Goal: Find specific page/section: Find specific page/section

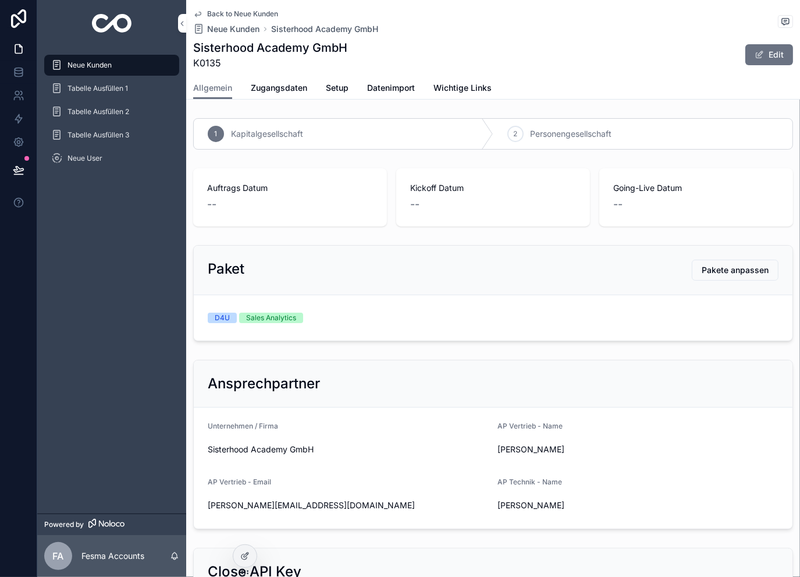
scroll to position [194, 0]
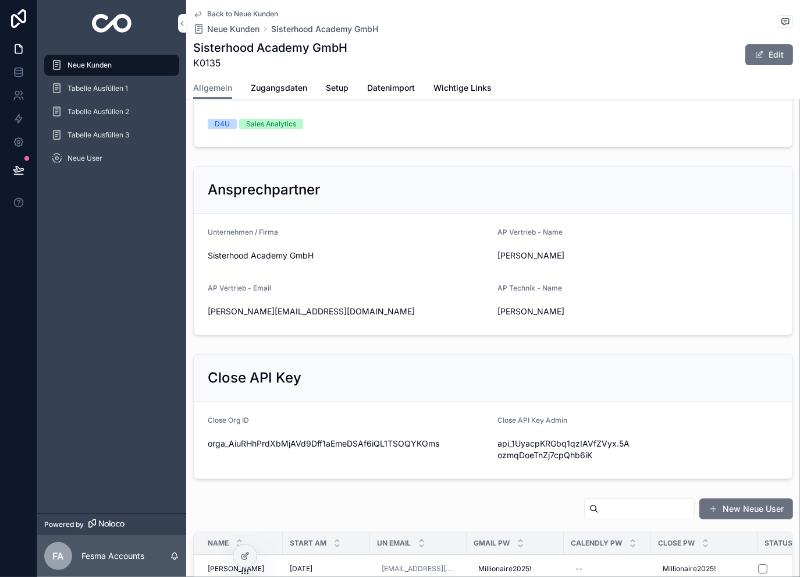
click at [230, 13] on span "Back to Neue Kunden" at bounding box center [242, 13] width 71 height 9
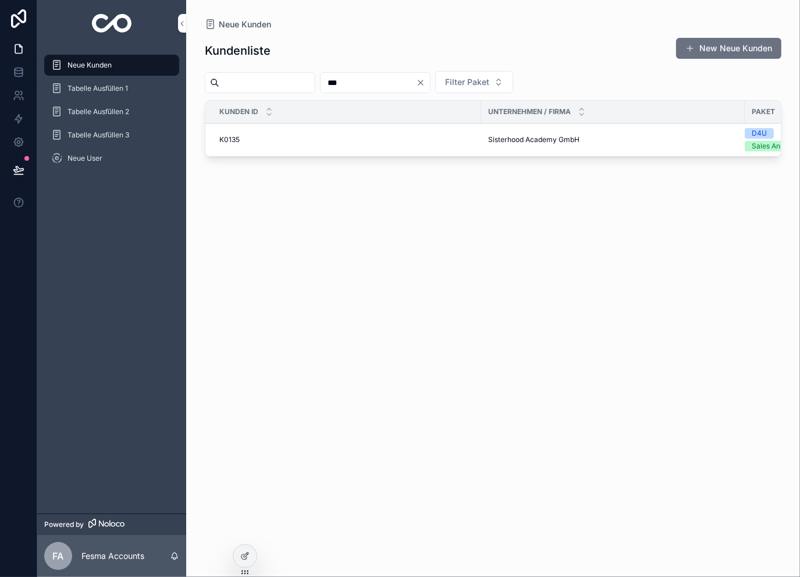
click at [425, 82] on icon "Clear" at bounding box center [420, 82] width 9 height 9
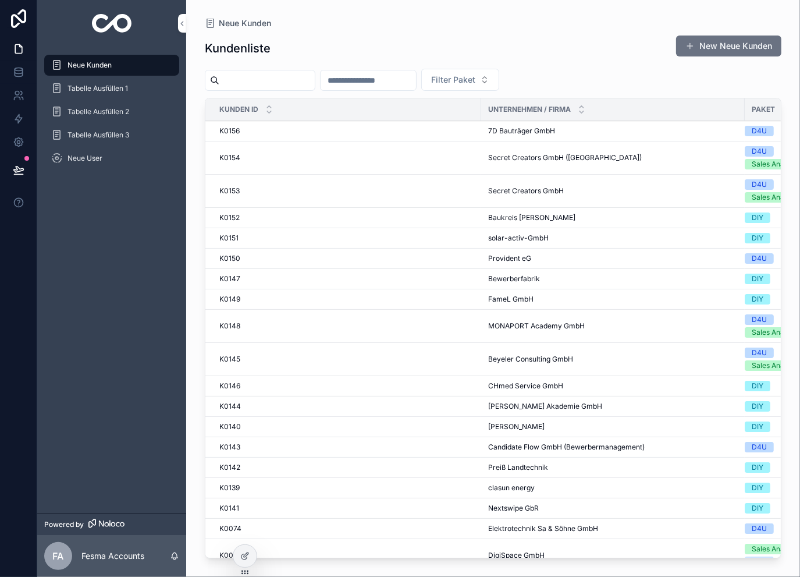
click at [417, 88] on div "scrollable content" at bounding box center [368, 80] width 97 height 21
type input "***"
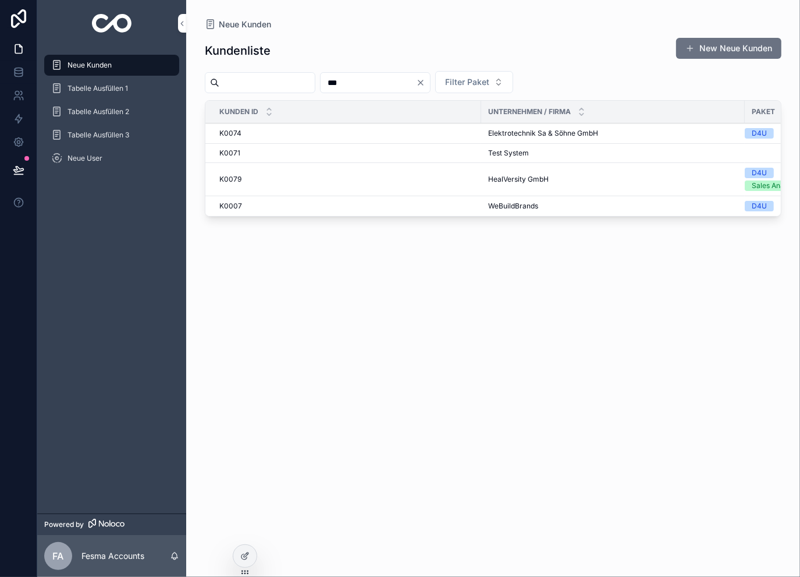
click at [527, 204] on span "WeBuildBrands" at bounding box center [513, 205] width 50 height 9
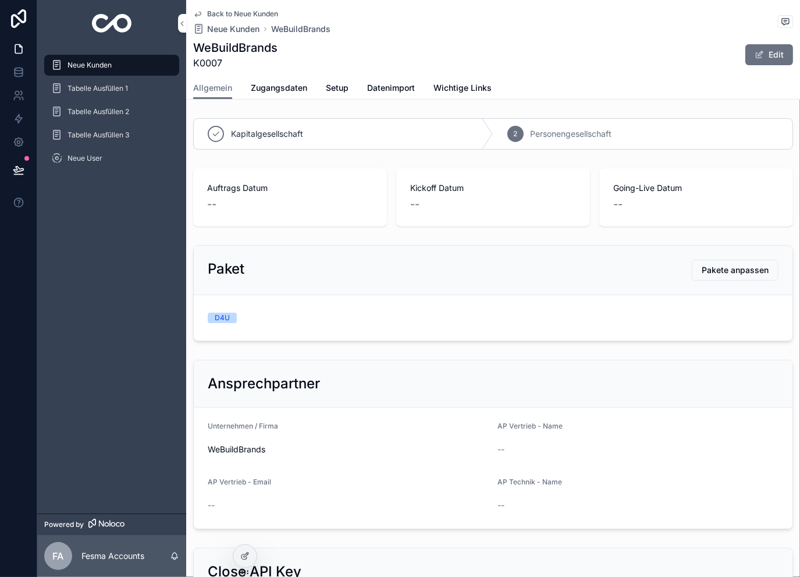
click at [275, 91] on span "Zugangsdaten" at bounding box center [279, 88] width 56 height 12
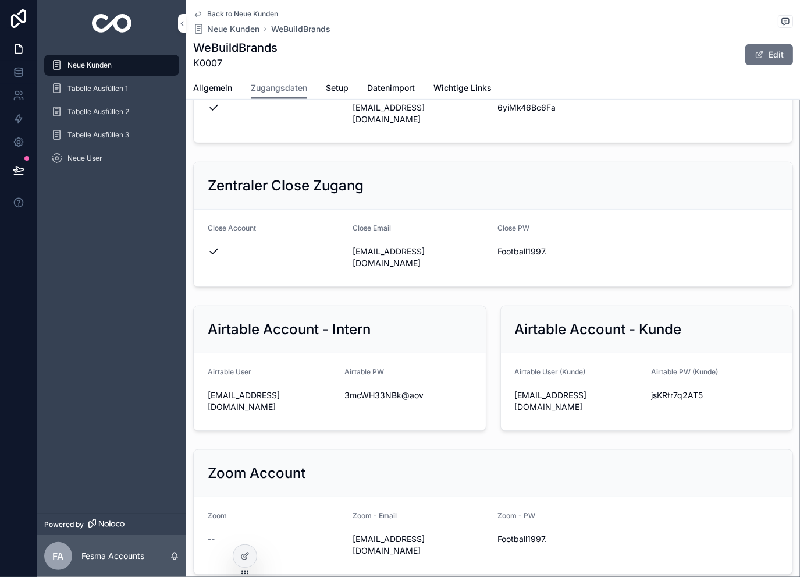
scroll to position [388, 0]
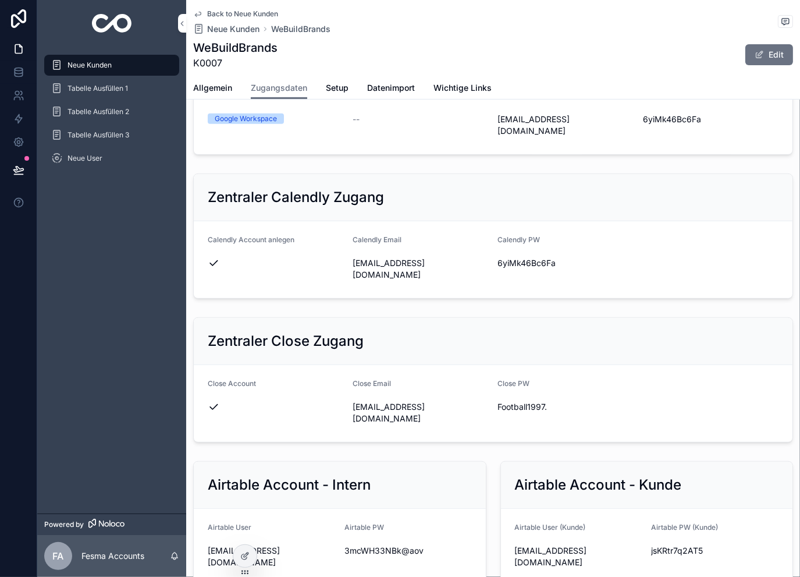
click at [0, 0] on icon "scrollable content" at bounding box center [0, 0] width 0 height 0
